Goal: Information Seeking & Learning: Check status

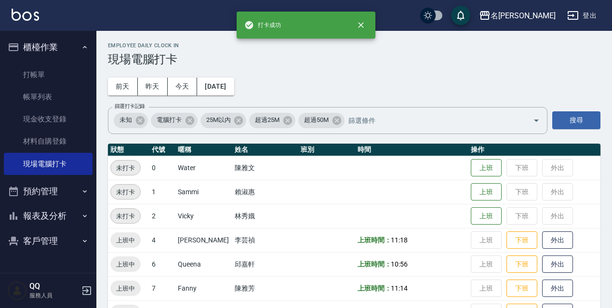
scroll to position [197, 0]
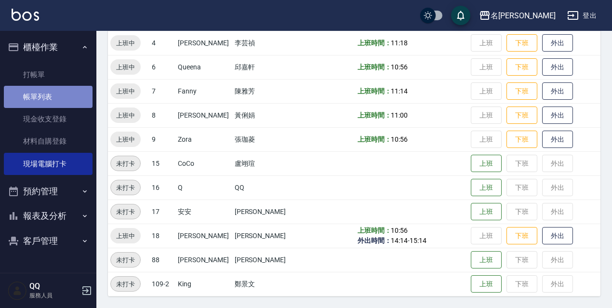
click at [47, 91] on link "帳單列表" at bounding box center [48, 97] width 89 height 22
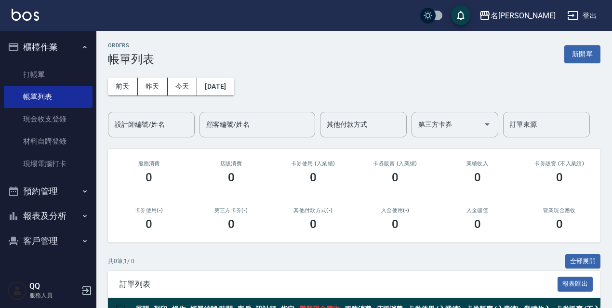
click at [66, 194] on button "預約管理" at bounding box center [48, 191] width 89 height 25
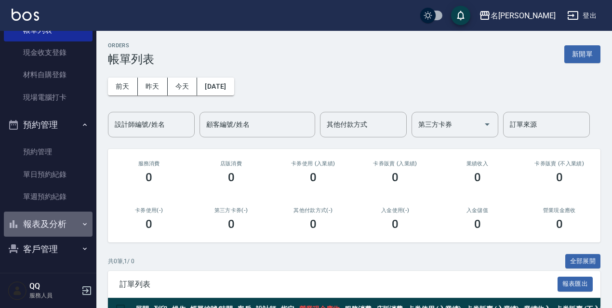
click at [67, 217] on button "報表及分析" at bounding box center [48, 224] width 89 height 25
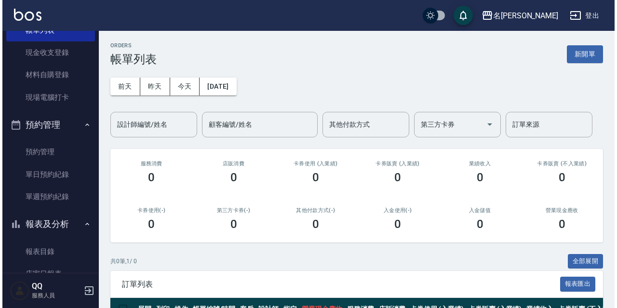
scroll to position [163, 0]
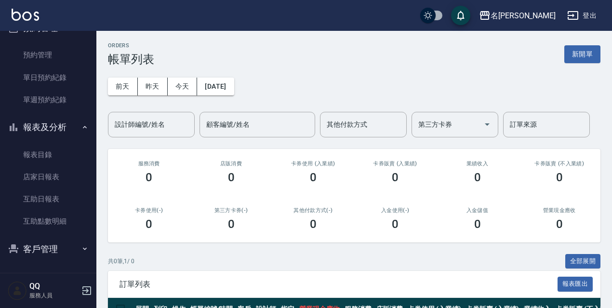
click at [593, 13] on button "登出" at bounding box center [581, 16] width 37 height 18
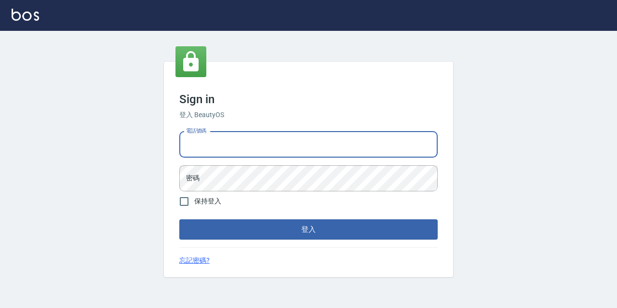
click at [322, 139] on input "電話號碼" at bounding box center [308, 145] width 258 height 26
type input "0967388409"
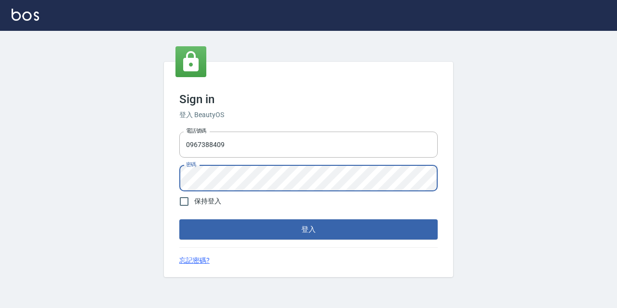
click at [179, 219] on button "登入" at bounding box center [308, 229] width 258 height 20
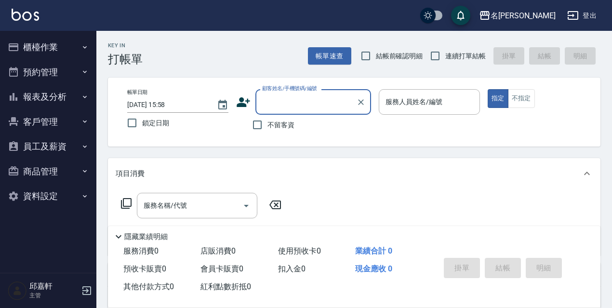
click at [62, 97] on button "報表及分析" at bounding box center [48, 96] width 89 height 25
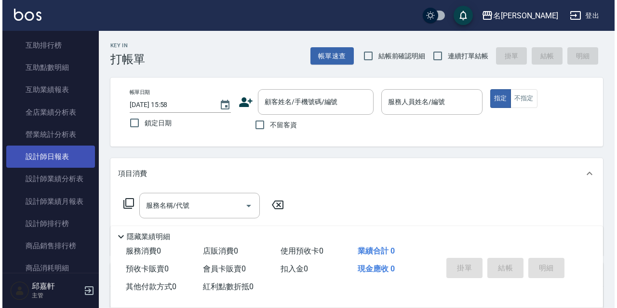
scroll to position [195, 0]
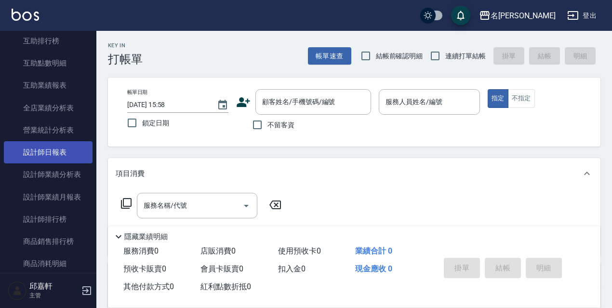
click at [54, 154] on link "設計師日報表" at bounding box center [48, 152] width 89 height 22
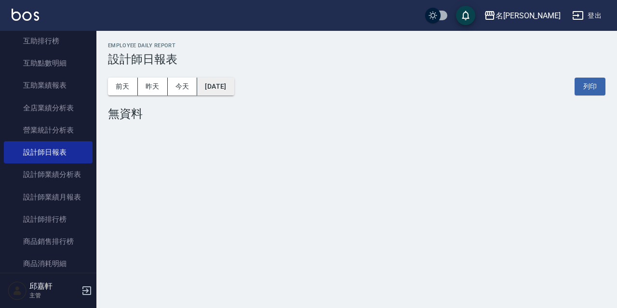
click at [228, 91] on button "[DATE]" at bounding box center [215, 87] width 37 height 18
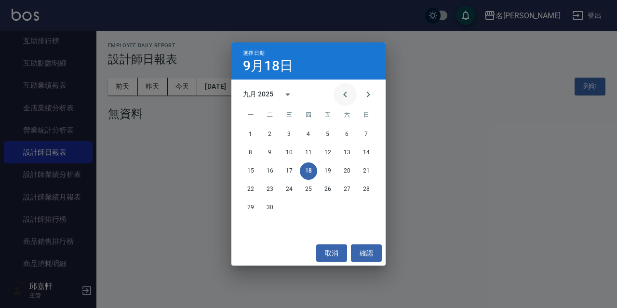
click at [347, 96] on icon "Previous month" at bounding box center [344, 95] width 3 height 6
click at [290, 93] on icon "calendar view is open, switch to year view" at bounding box center [288, 95] width 12 height 12
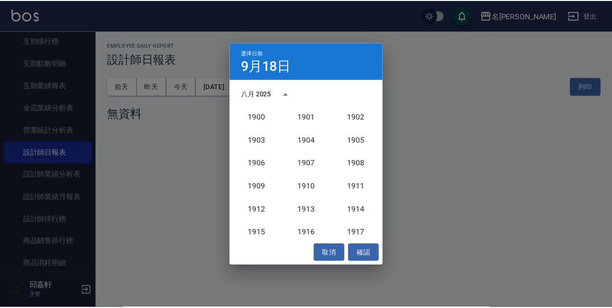
scroll to position [893, 0]
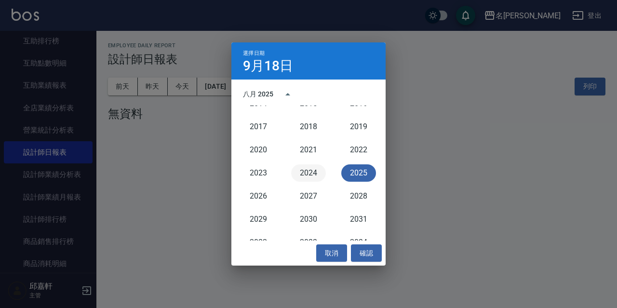
click at [312, 174] on button "2024" at bounding box center [308, 172] width 35 height 17
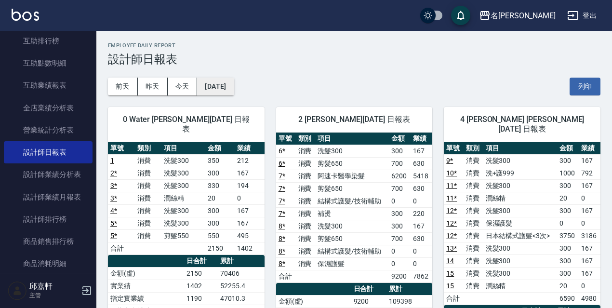
click at [226, 85] on button "[DATE]" at bounding box center [215, 87] width 37 height 18
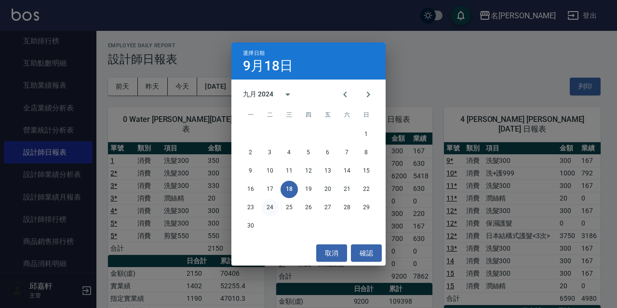
click at [270, 207] on button "24" at bounding box center [269, 207] width 17 height 17
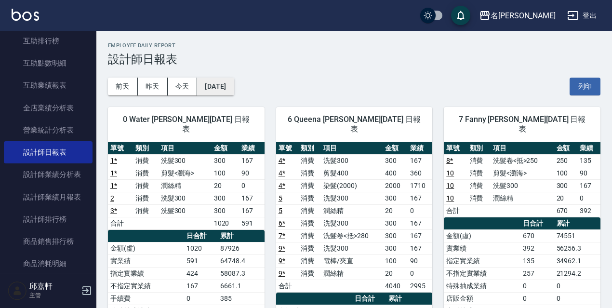
click at [226, 84] on button "[DATE]" at bounding box center [215, 87] width 37 height 18
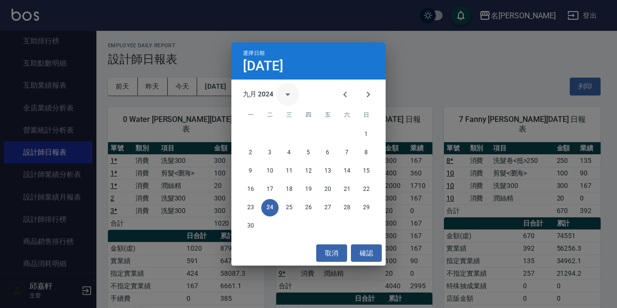
click at [288, 95] on icon "calendar view is open, switch to year view" at bounding box center [287, 95] width 5 height 2
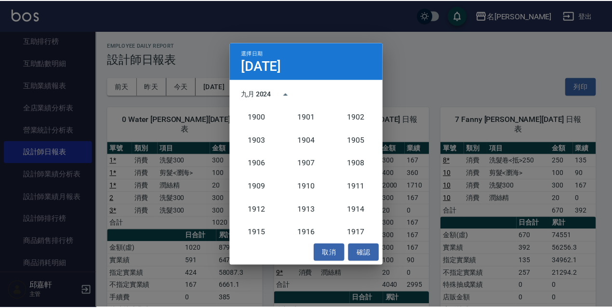
scroll to position [893, 0]
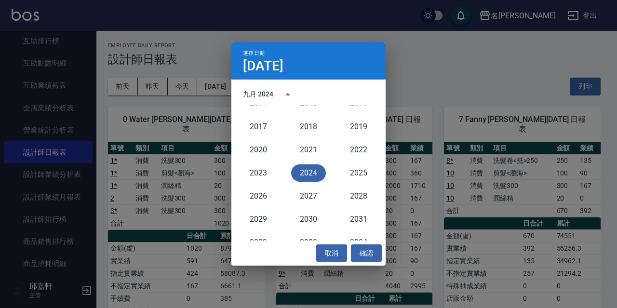
click at [261, 163] on div "2023" at bounding box center [258, 172] width 50 height 23
click at [260, 173] on button "2023" at bounding box center [258, 172] width 35 height 17
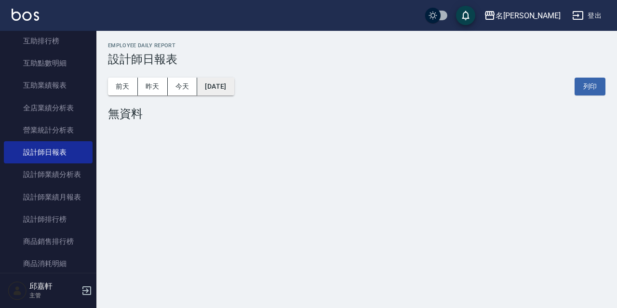
click at [234, 86] on button "[DATE]" at bounding box center [215, 87] width 37 height 18
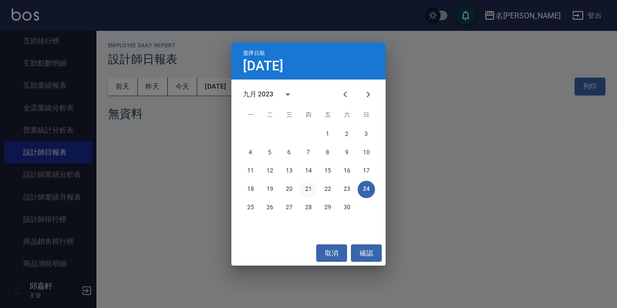
click at [308, 194] on button "21" at bounding box center [308, 189] width 17 height 17
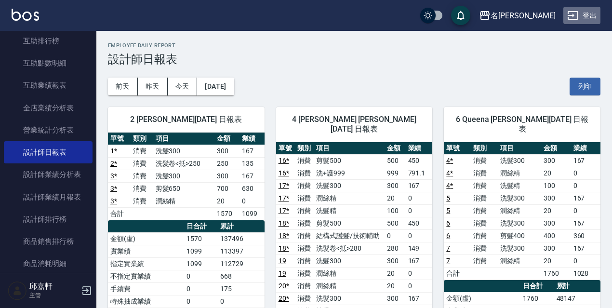
click at [590, 15] on button "登出" at bounding box center [581, 16] width 37 height 18
